Goal: Task Accomplishment & Management: Manage account settings

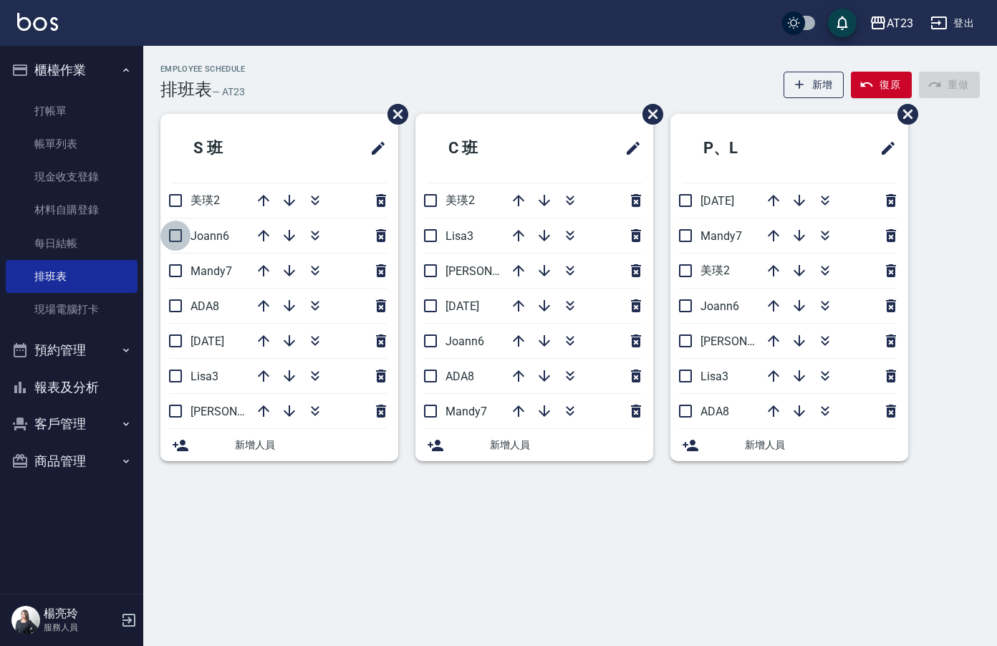
click at [174, 227] on input "checkbox" at bounding box center [175, 236] width 30 height 30
checkbox input "true"
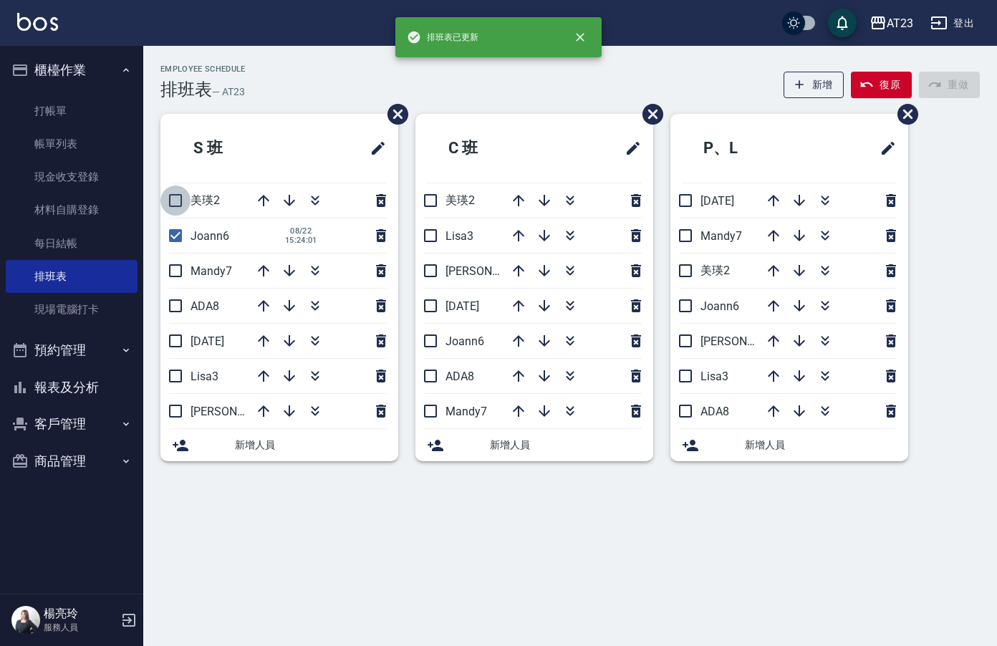
click at [174, 199] on input "checkbox" at bounding box center [175, 201] width 30 height 30
checkbox input "true"
click at [267, 267] on icon "button" at bounding box center [263, 270] width 17 height 17
click at [175, 274] on input "checkbox" at bounding box center [175, 271] width 30 height 30
click at [264, 300] on icon "button" at bounding box center [263, 305] width 17 height 17
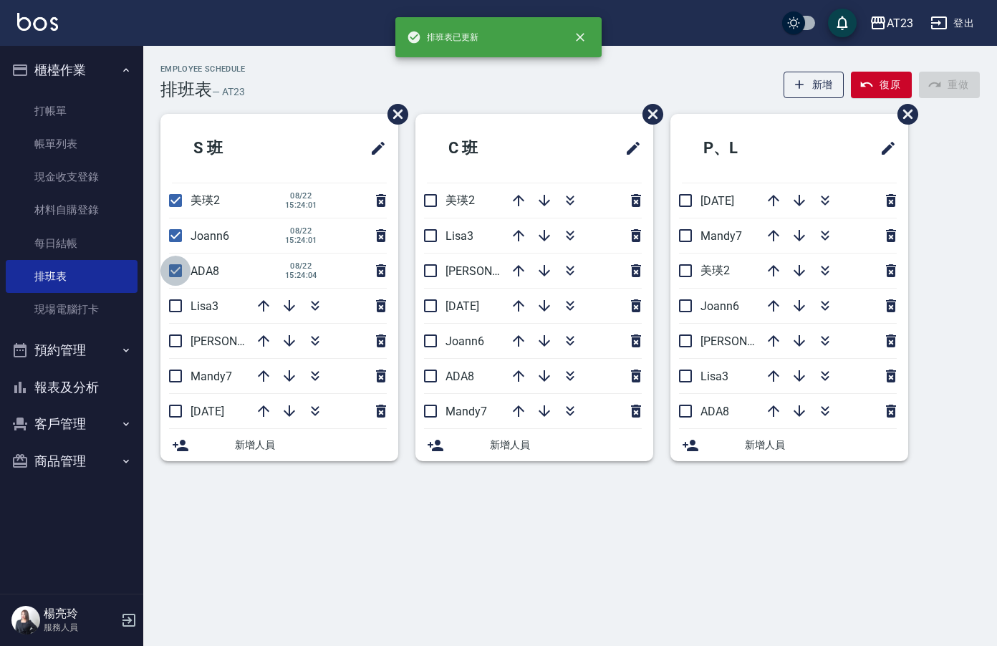
click at [170, 271] on input "checkbox" at bounding box center [175, 271] width 30 height 30
checkbox input "false"
click at [178, 234] on input "checkbox" at bounding box center [175, 236] width 30 height 30
checkbox input "false"
click at [176, 201] on input "checkbox" at bounding box center [175, 201] width 30 height 30
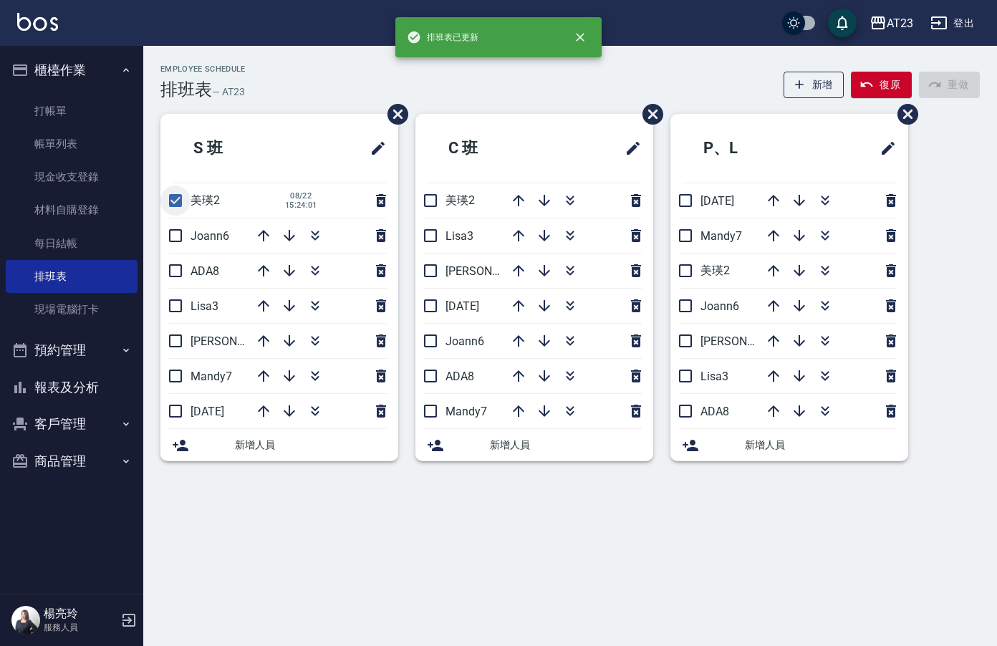
checkbox input "false"
